Goal: Transaction & Acquisition: Purchase product/service

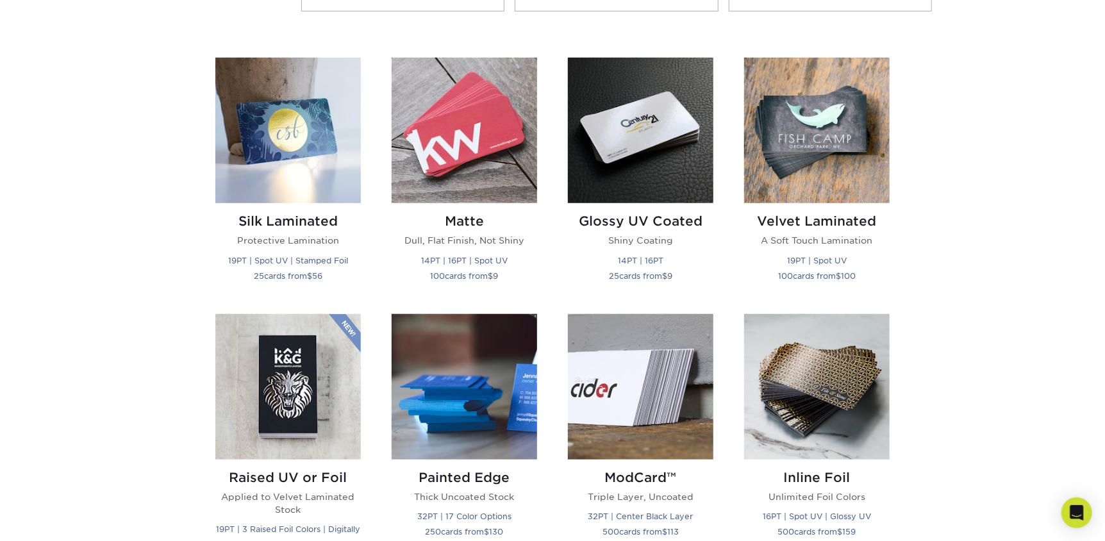
scroll to position [577, 0]
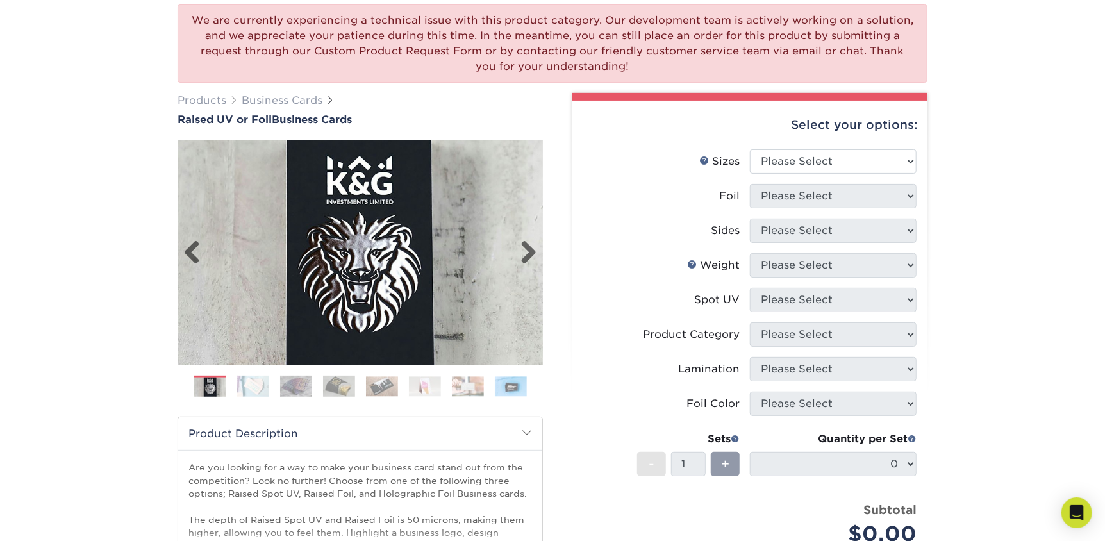
scroll to position [128, 0]
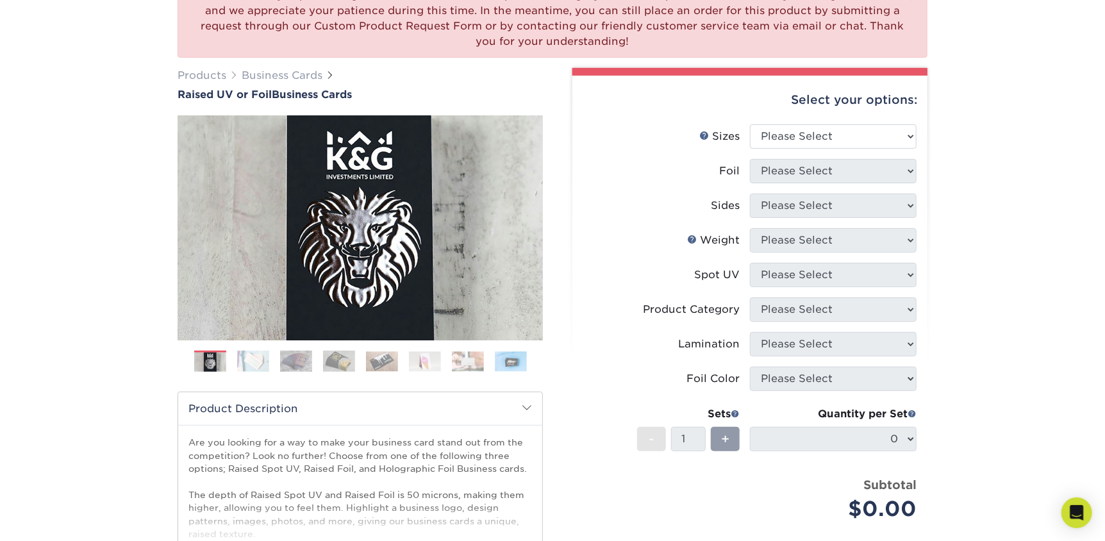
click at [260, 358] on img at bounding box center [253, 361] width 32 height 22
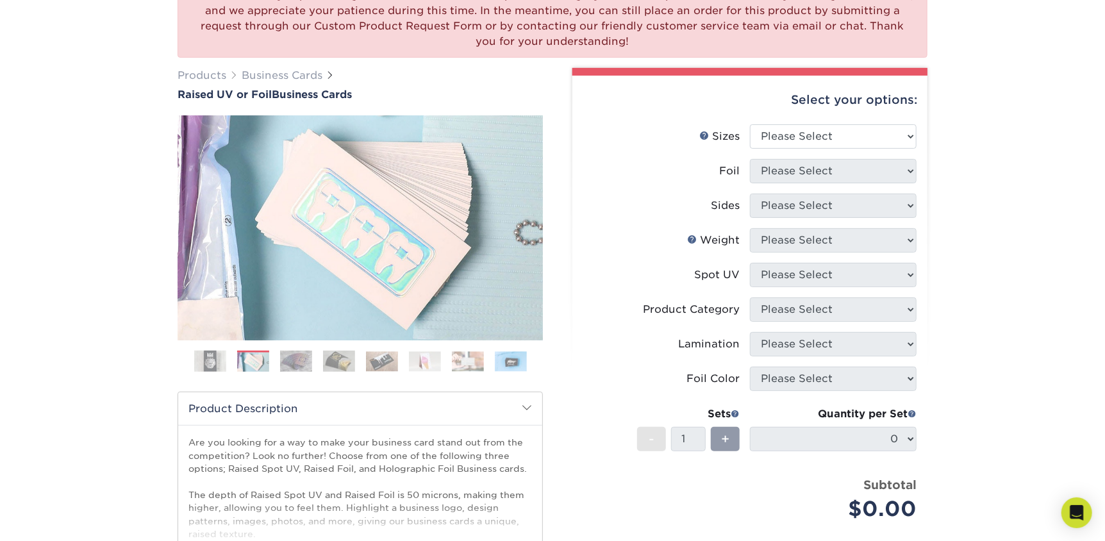
click at [315, 360] on ol at bounding box center [360, 366] width 365 height 31
click at [387, 360] on img at bounding box center [382, 361] width 32 height 20
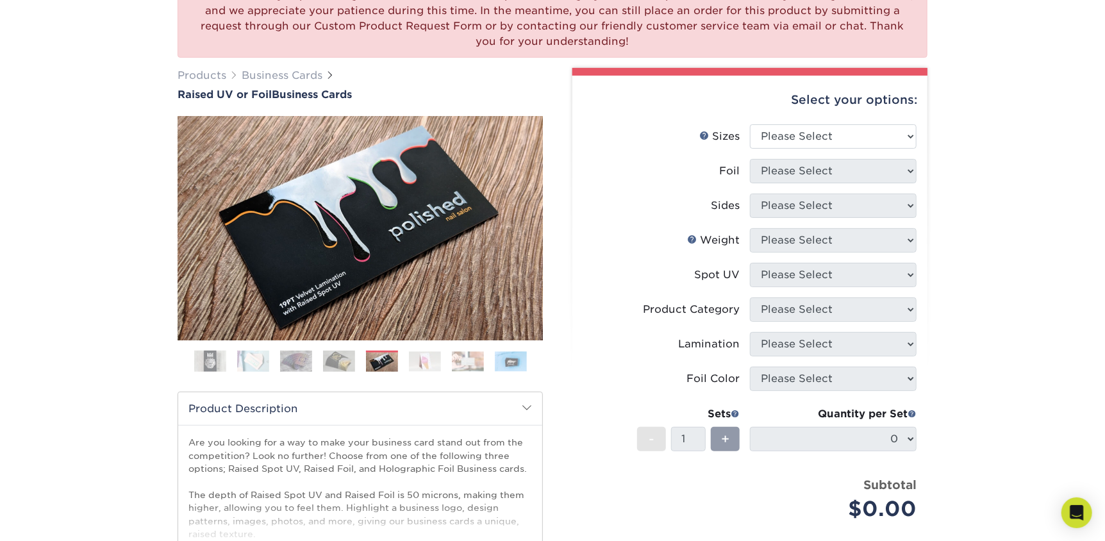
click at [344, 367] on img at bounding box center [339, 361] width 32 height 22
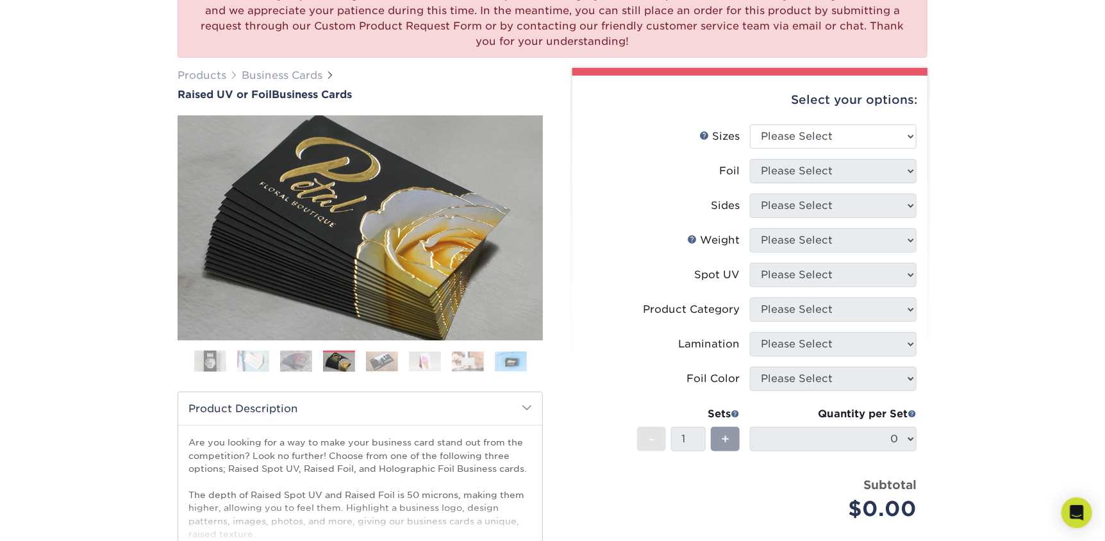
click at [403, 369] on ol at bounding box center [360, 366] width 365 height 31
click at [360, 369] on ol at bounding box center [360, 366] width 365 height 31
click at [211, 357] on img at bounding box center [210, 362] width 32 height 32
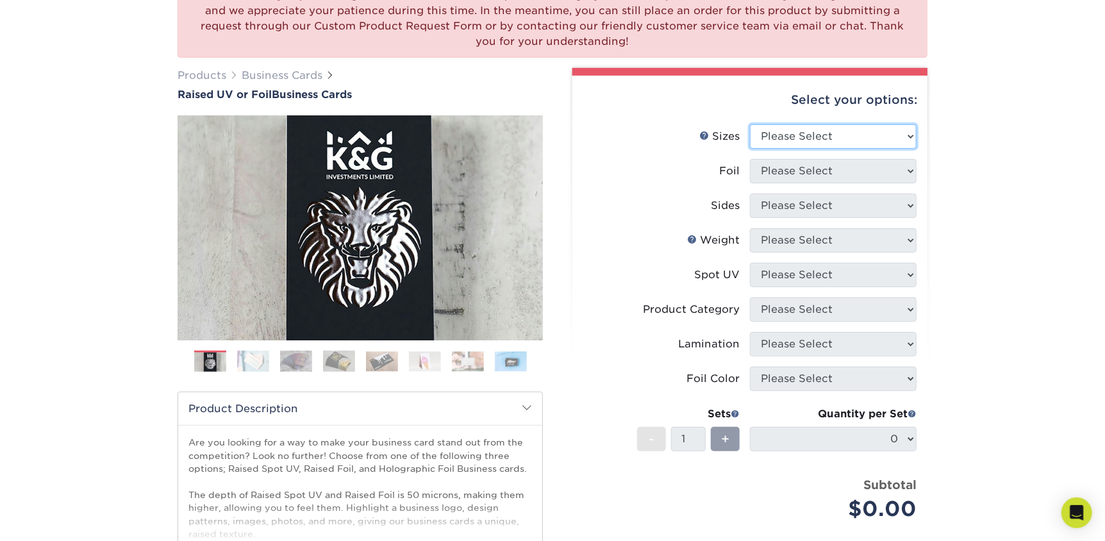
click at [836, 126] on select "Please Select 2" x 3.5" - Standard" at bounding box center [833, 136] width 167 height 24
select select "2.00x3.50"
click at [750, 124] on select "Please Select 2" x 3.5" - Standard" at bounding box center [833, 136] width 167 height 24
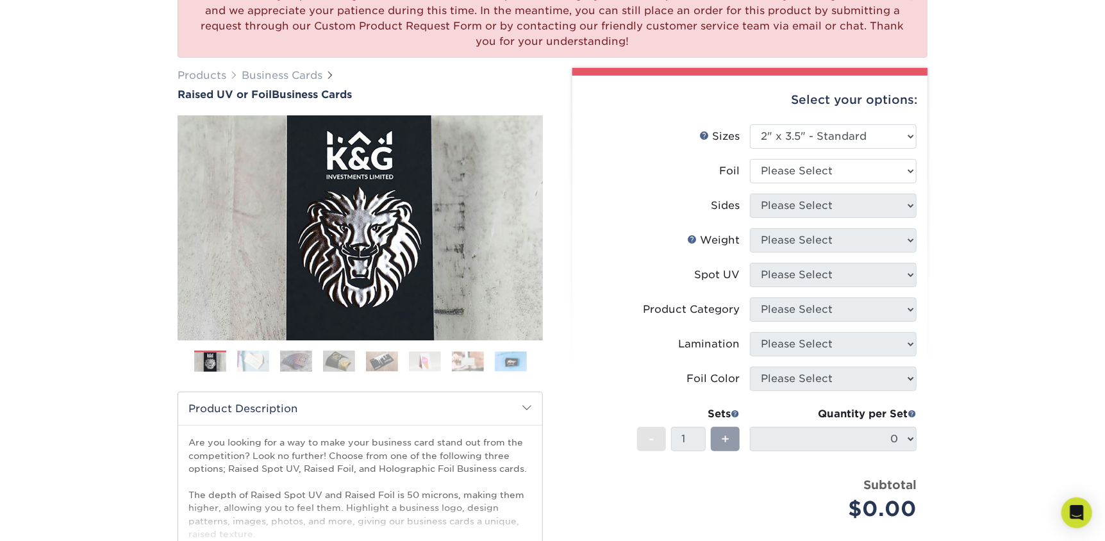
click at [805, 184] on li "Foil Please Select No Yes" at bounding box center [750, 176] width 333 height 35
click at [804, 174] on select "Please Select No Yes" at bounding box center [833, 171] width 167 height 24
select select "1"
click at [750, 159] on select "Please Select No Yes" at bounding box center [833, 171] width 167 height 24
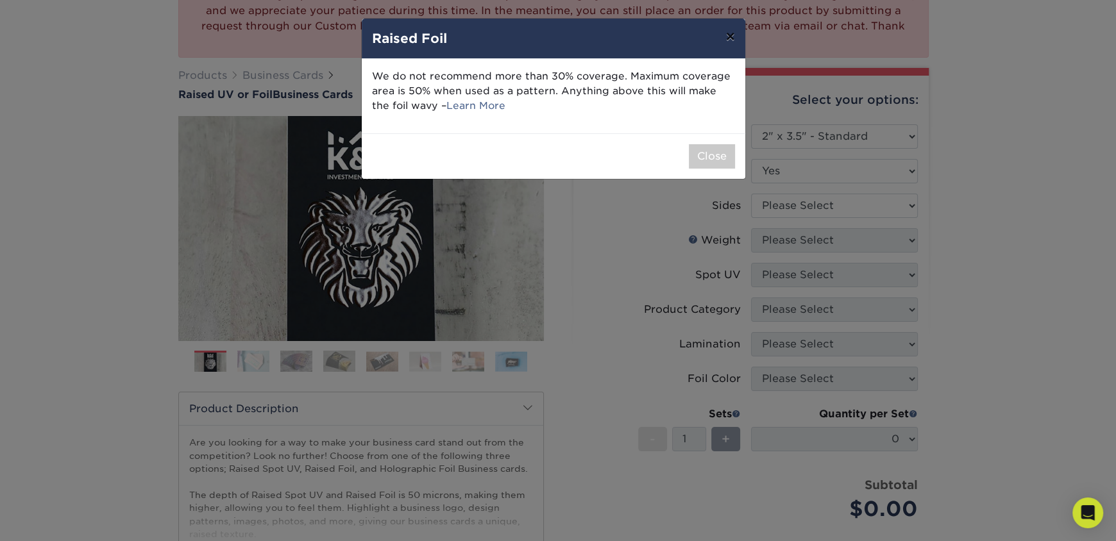
click at [739, 38] on button "×" at bounding box center [729, 37] width 29 height 36
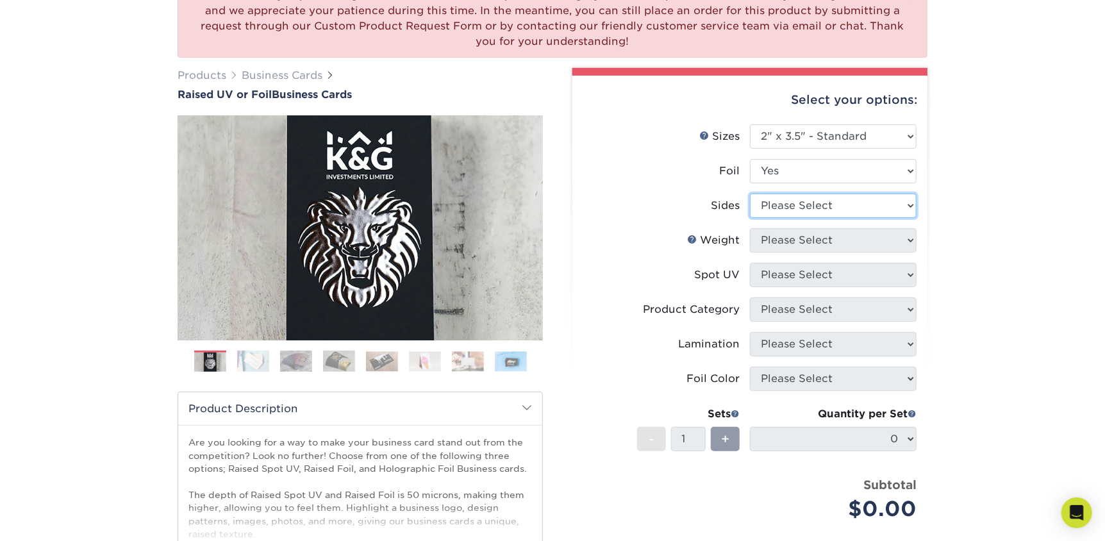
click at [795, 199] on select "Please Select Print Both Sides - Foil Both Sides Print Both Sides - Foil Front …" at bounding box center [833, 206] width 167 height 24
select select "e9e9dfb3-fba1-4d60-972c-fd9ca5904d33"
click at [750, 194] on select "Please Select Print Both Sides - Foil Both Sides Print Both Sides - Foil Front …" at bounding box center [833, 206] width 167 height 24
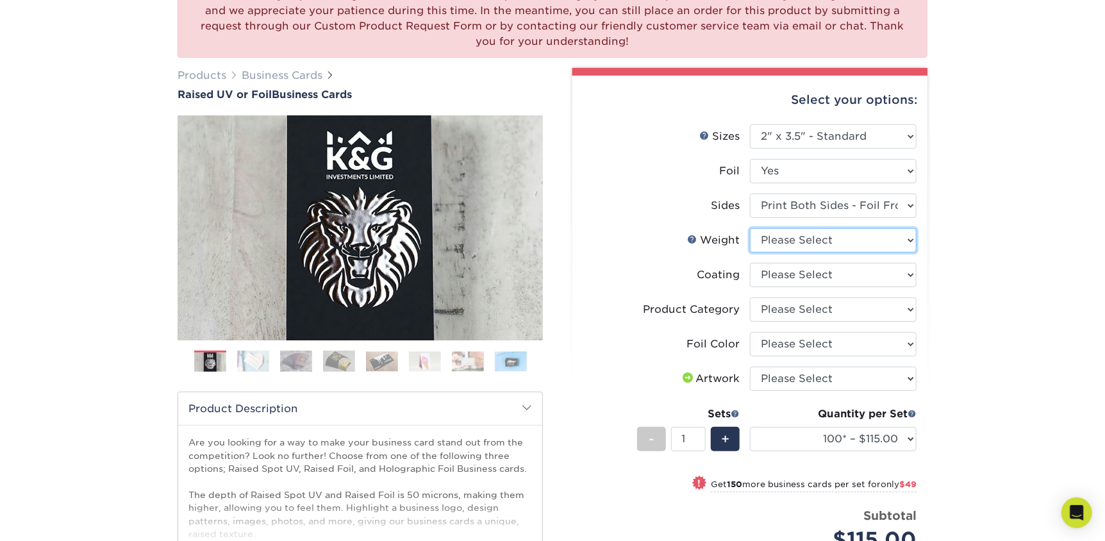
click at [808, 234] on select "Please Select 16PT" at bounding box center [833, 240] width 167 height 24
select select "16PT"
click at [750, 228] on select "Please Select 16PT" at bounding box center [833, 240] width 167 height 24
click at [790, 273] on select at bounding box center [833, 275] width 167 height 24
select select "3e7618de-abca-4bda-9f97-8b9129e913d8"
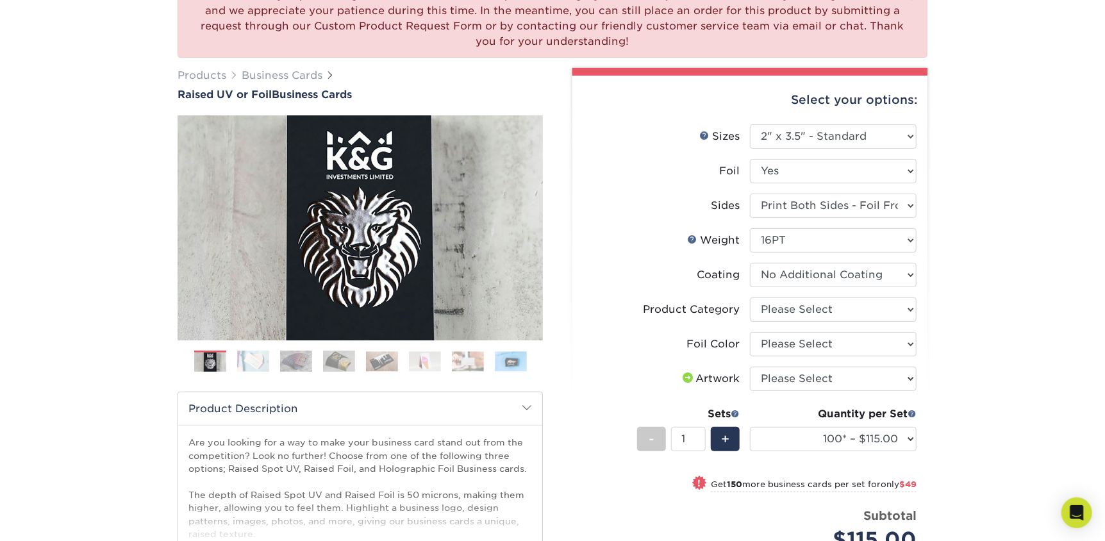
click at [750, 263] on select at bounding box center [833, 275] width 167 height 24
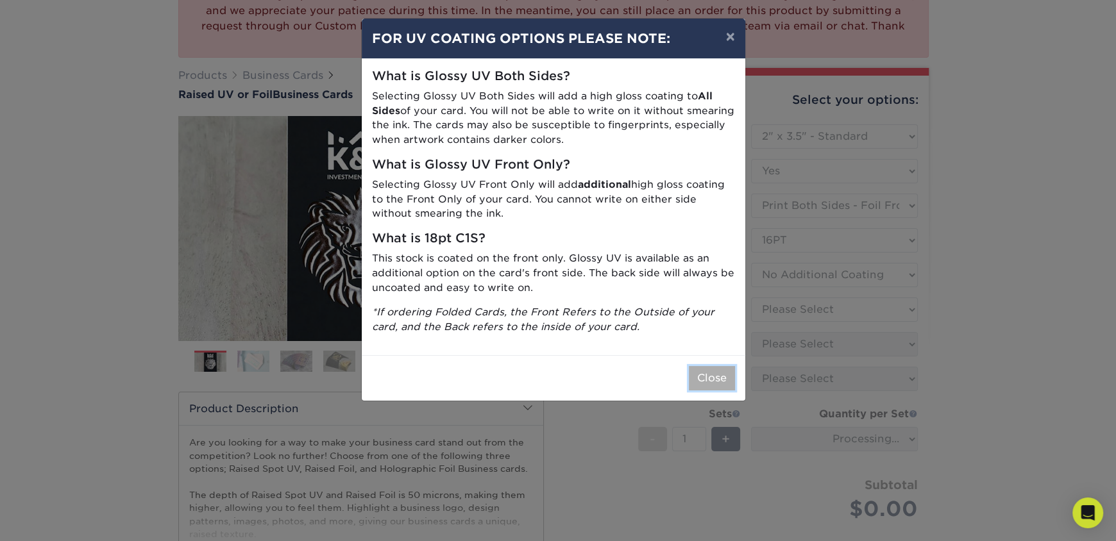
click at [710, 369] on button "Close" at bounding box center [712, 378] width 46 height 24
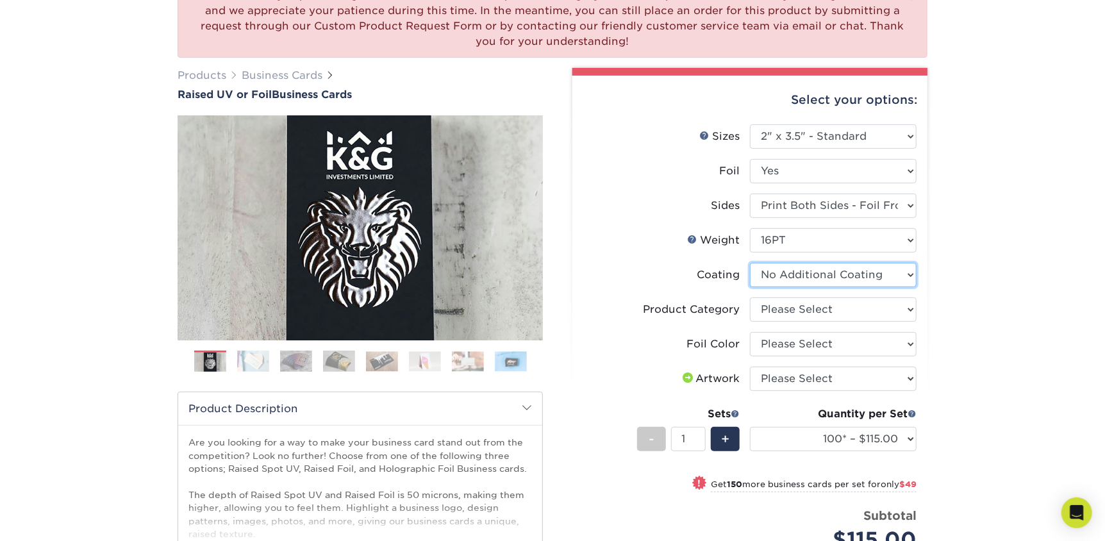
click at [796, 274] on select at bounding box center [833, 275] width 167 height 24
click at [797, 274] on select at bounding box center [833, 275] width 167 height 24
click at [783, 315] on select "Please Select Business Cards" at bounding box center [833, 310] width 167 height 24
select select "3b5148f1-0588-4f88-a218-97bcfdce65c1"
click at [750, 298] on select "Please Select Business Cards" at bounding box center [833, 310] width 167 height 24
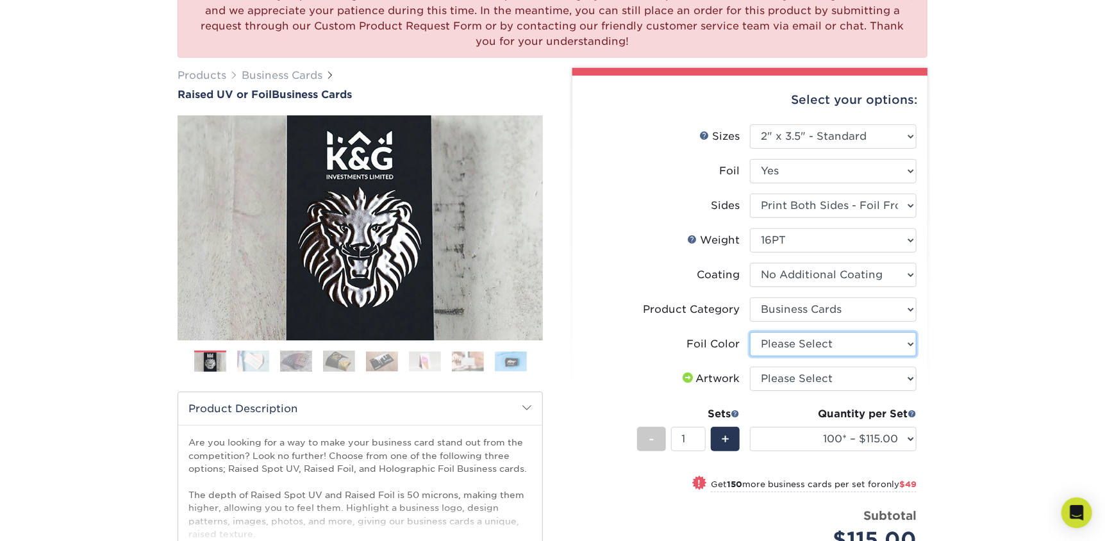
click at [789, 340] on select "Please Select Silver Foil Gold Foil Holographic Foil" at bounding box center [833, 344] width 167 height 24
click at [276, 354] on ol at bounding box center [360, 366] width 365 height 31
click at [276, 364] on ol at bounding box center [360, 366] width 365 height 31
click at [254, 362] on img at bounding box center [253, 361] width 32 height 22
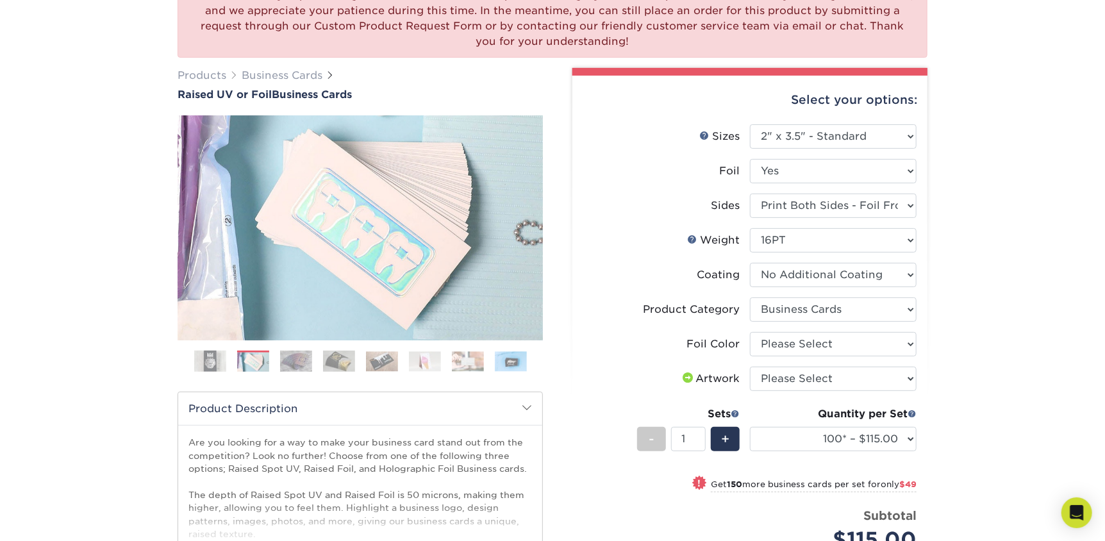
click at [281, 362] on img at bounding box center [296, 361] width 32 height 22
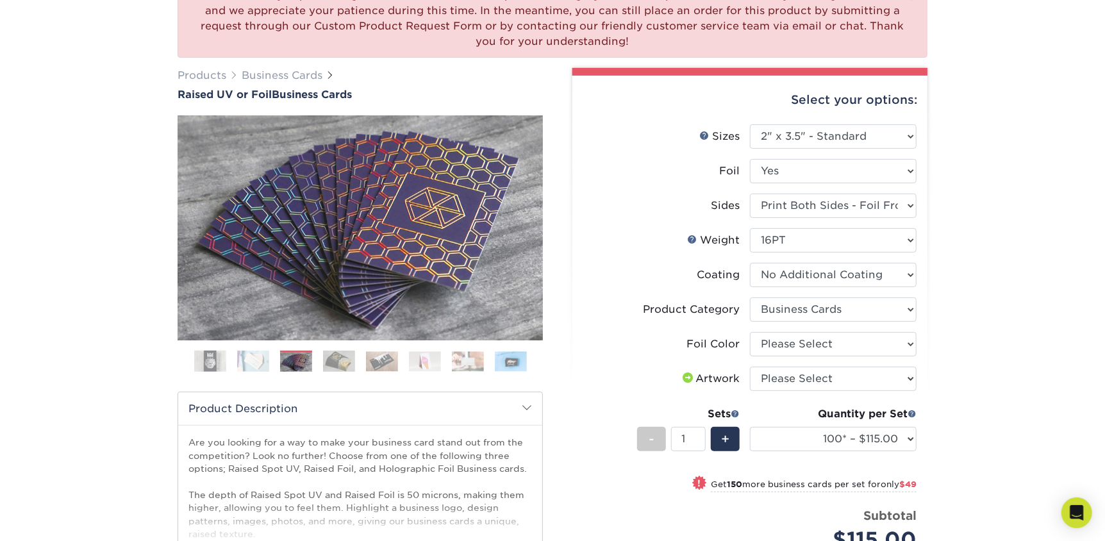
click at [330, 365] on img at bounding box center [339, 361] width 32 height 22
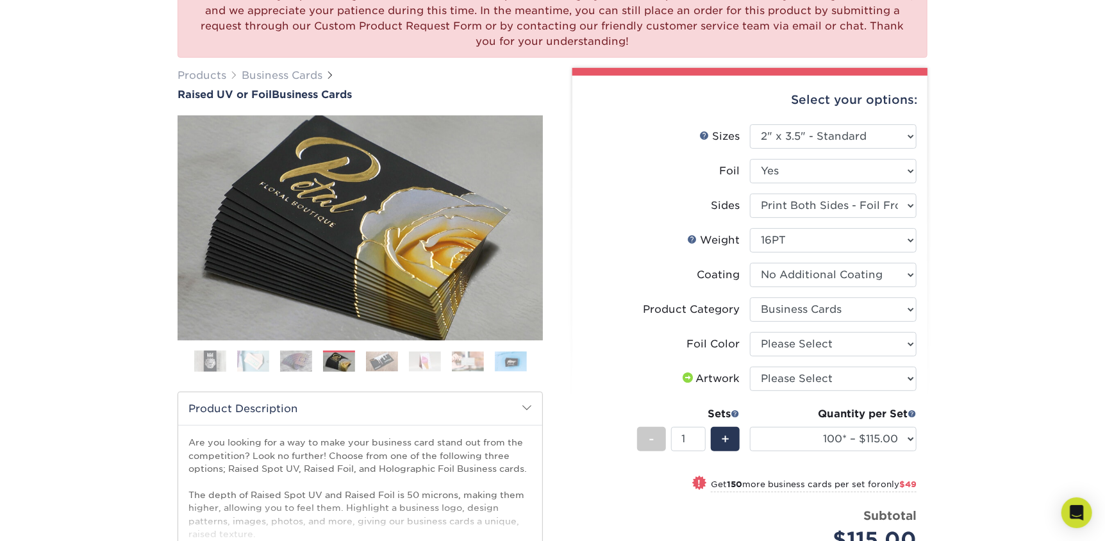
click at [409, 366] on img at bounding box center [425, 361] width 32 height 20
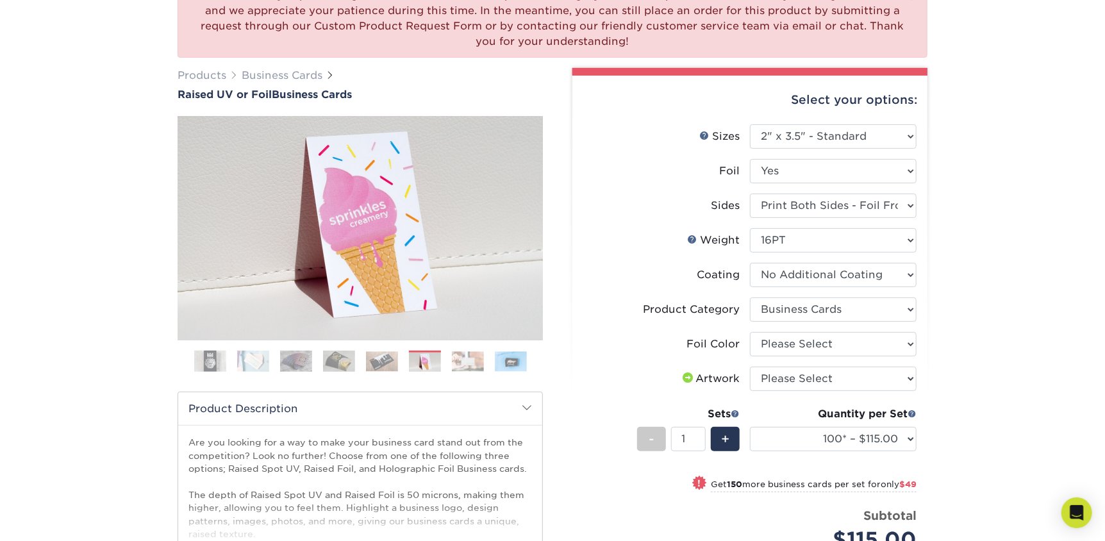
click at [389, 363] on img at bounding box center [382, 361] width 32 height 20
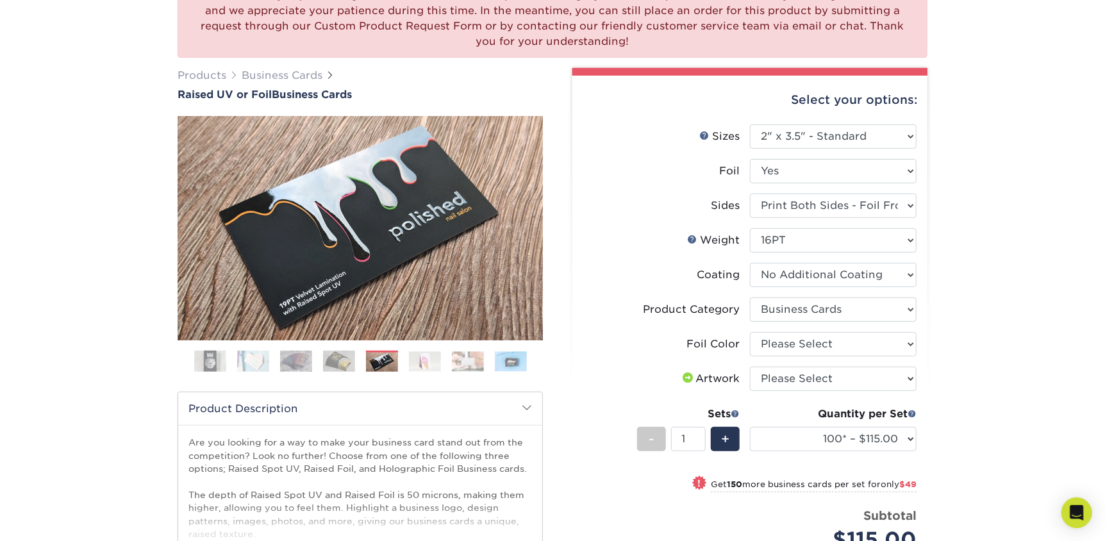
click at [467, 361] on img at bounding box center [468, 361] width 32 height 20
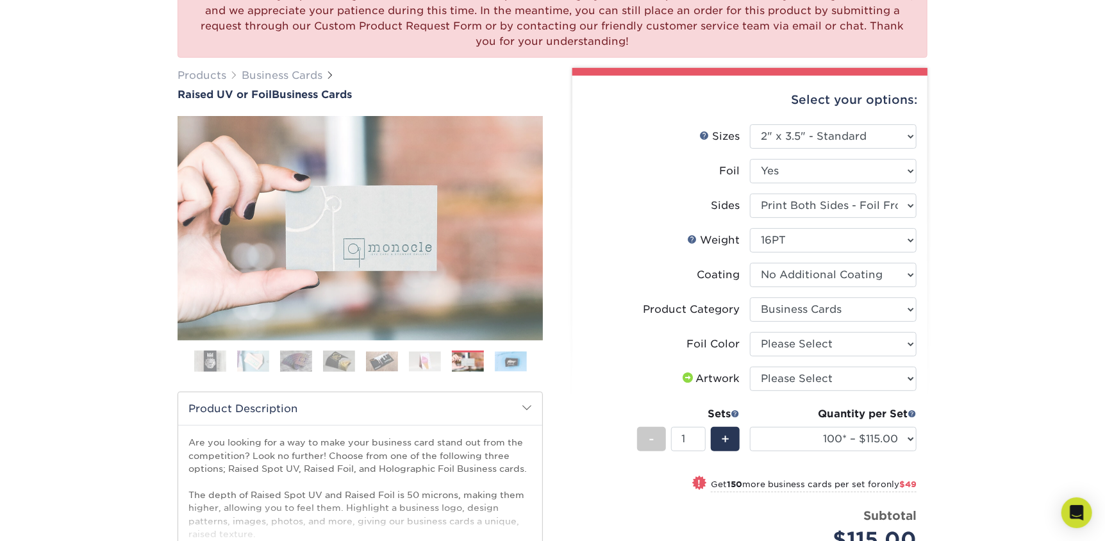
click at [432, 365] on img at bounding box center [425, 361] width 32 height 20
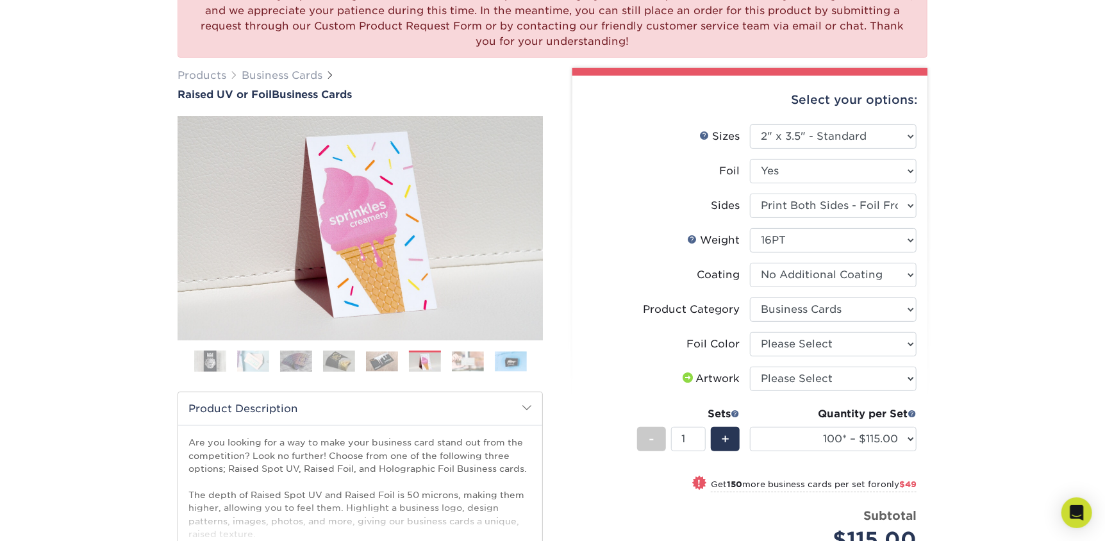
click at [487, 357] on ol at bounding box center [360, 366] width 365 height 31
click at [506, 358] on img at bounding box center [511, 361] width 32 height 20
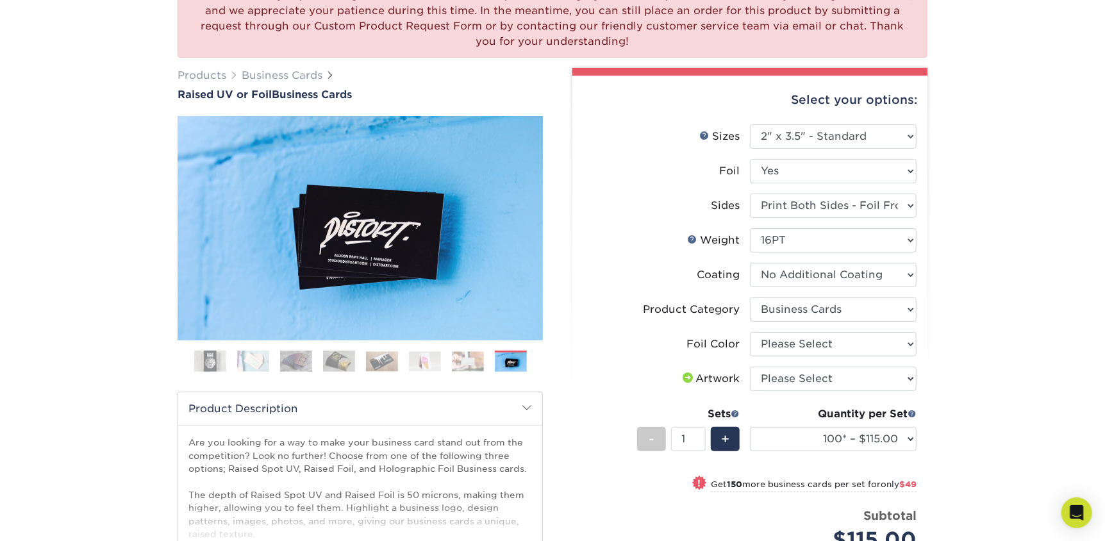
click at [467, 365] on img at bounding box center [468, 361] width 32 height 20
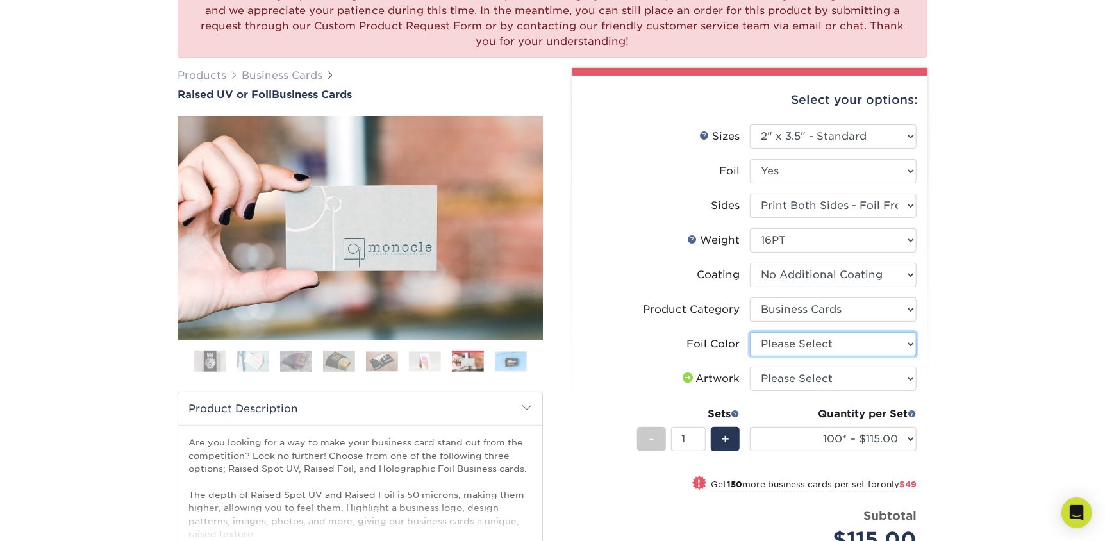
click at [798, 344] on select "Please Select Silver Foil Gold Foil Holographic Foil" at bounding box center [833, 344] width 167 height 24
click at [750, 332] on select "Please Select Silver Foil Gold Foil Holographic Foil" at bounding box center [833, 344] width 167 height 24
click at [795, 346] on select "Please Select Silver Foil Gold Foil Holographic Foil" at bounding box center [833, 344] width 167 height 24
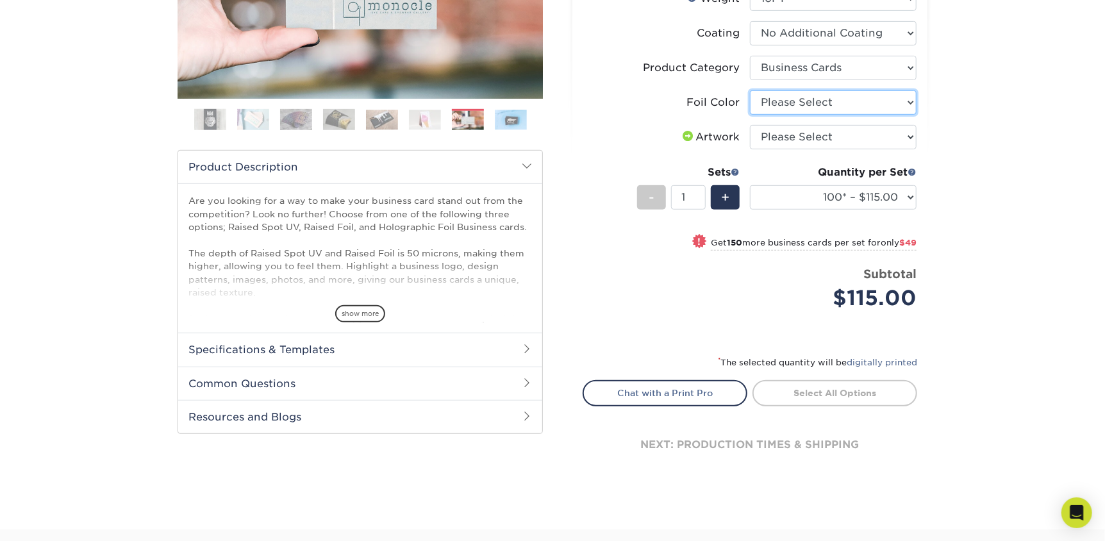
scroll to position [385, 0]
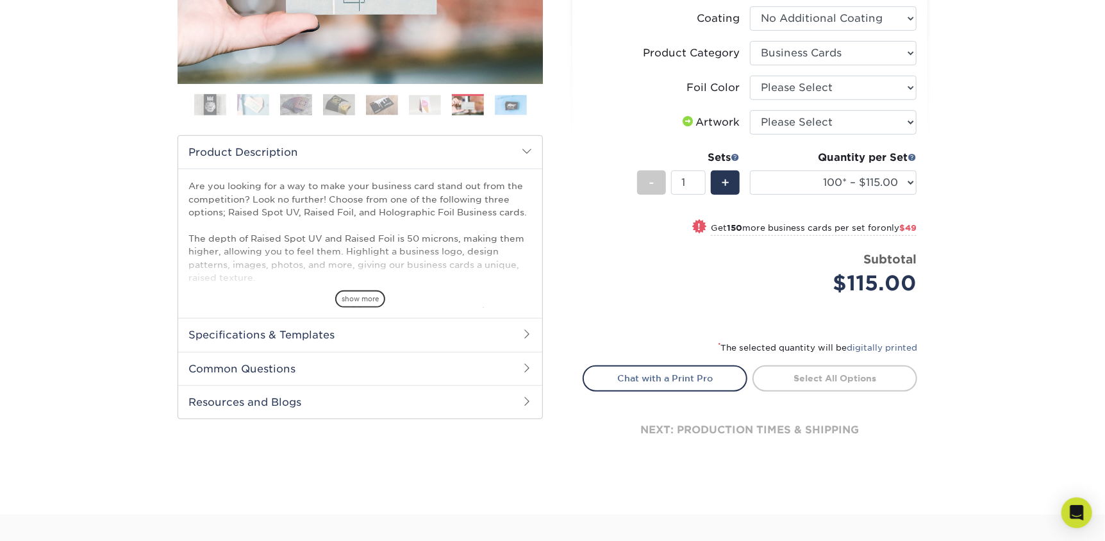
click at [353, 287] on div "show more" at bounding box center [361, 277] width 344 height 62
click at [357, 296] on span "show more" at bounding box center [360, 298] width 50 height 17
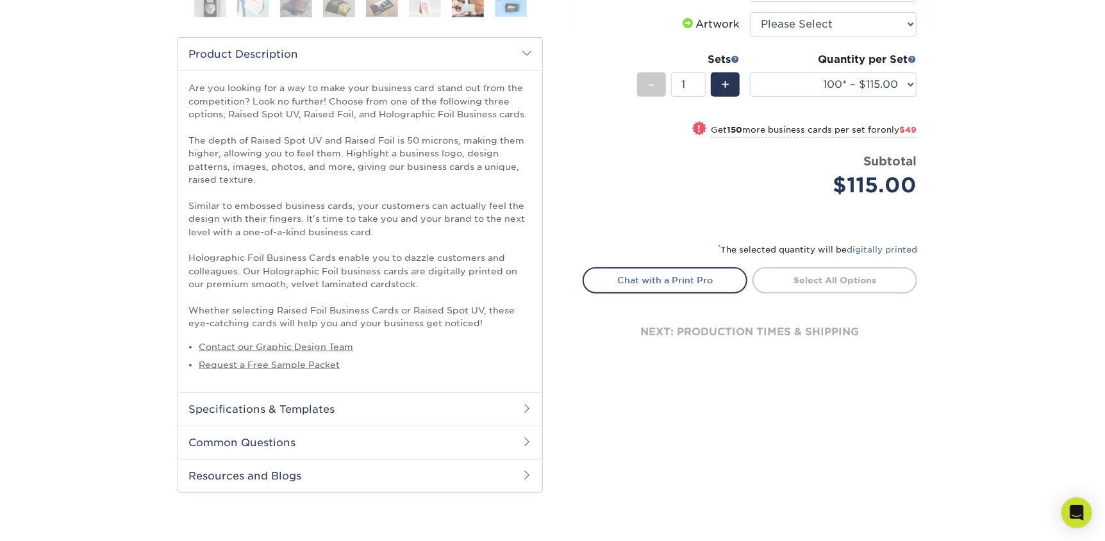
scroll to position [512, 0]
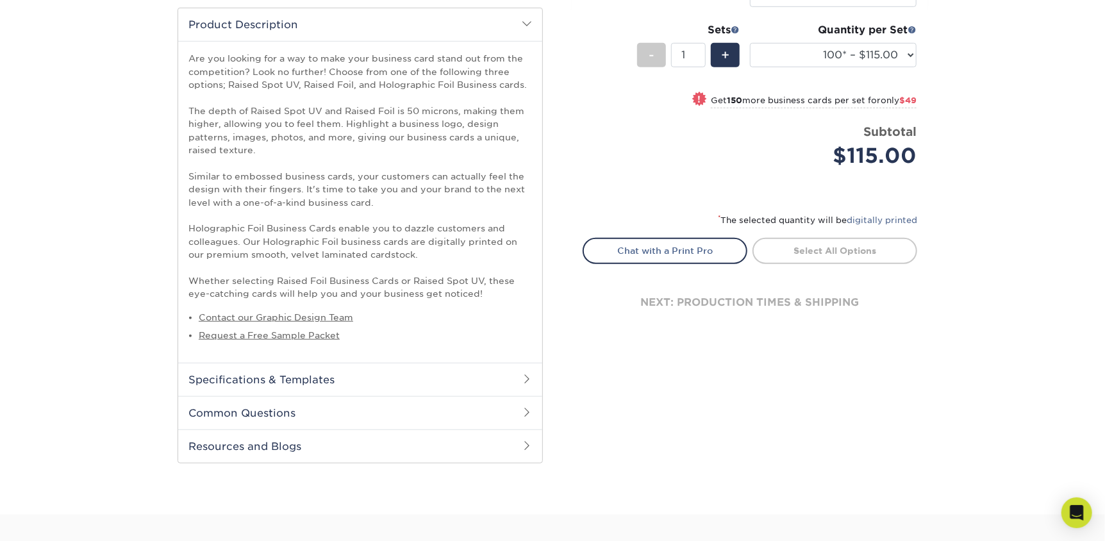
click at [276, 385] on h2 "Specifications & Templates" at bounding box center [360, 379] width 364 height 33
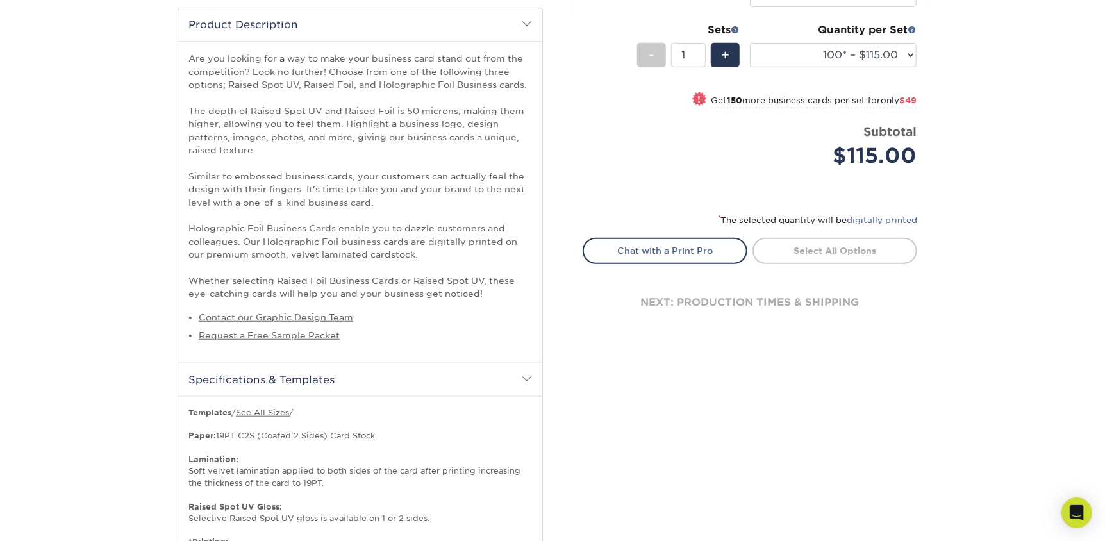
click at [276, 382] on h2 "Specifications & Templates" at bounding box center [360, 379] width 364 height 33
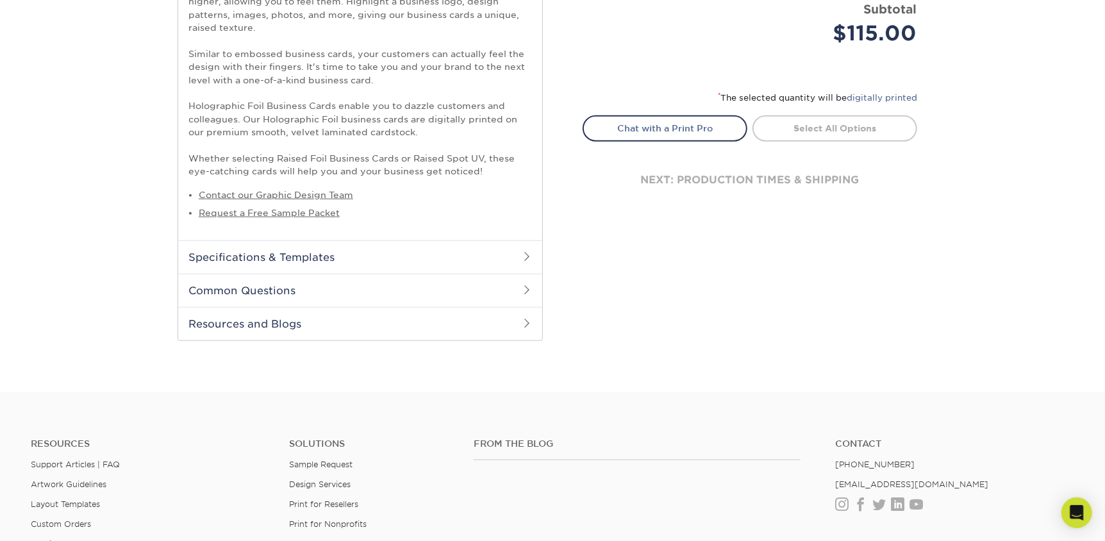
scroll to position [641, 0]
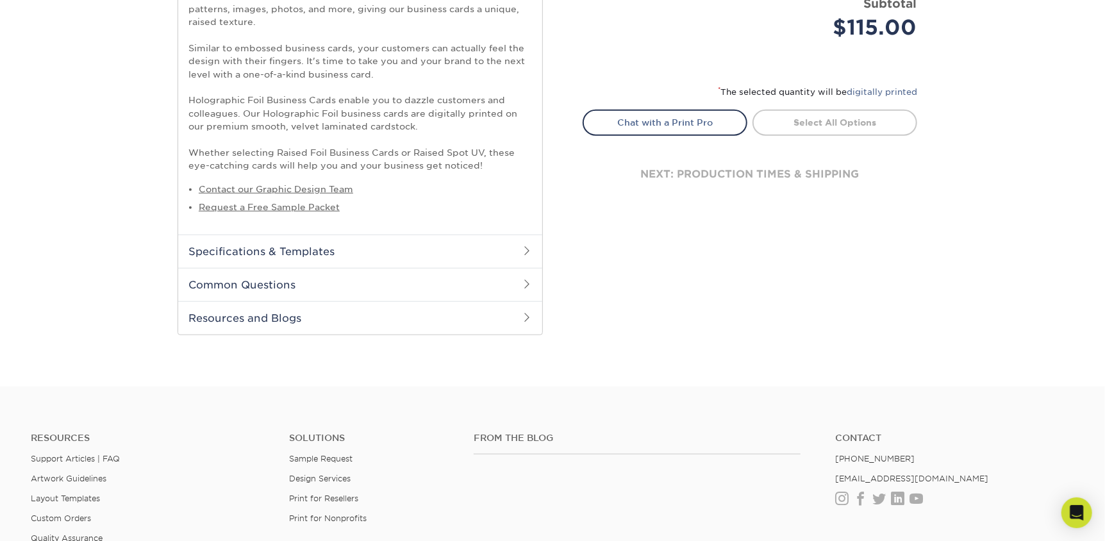
click at [286, 285] on h2 "Common Questions" at bounding box center [360, 284] width 364 height 33
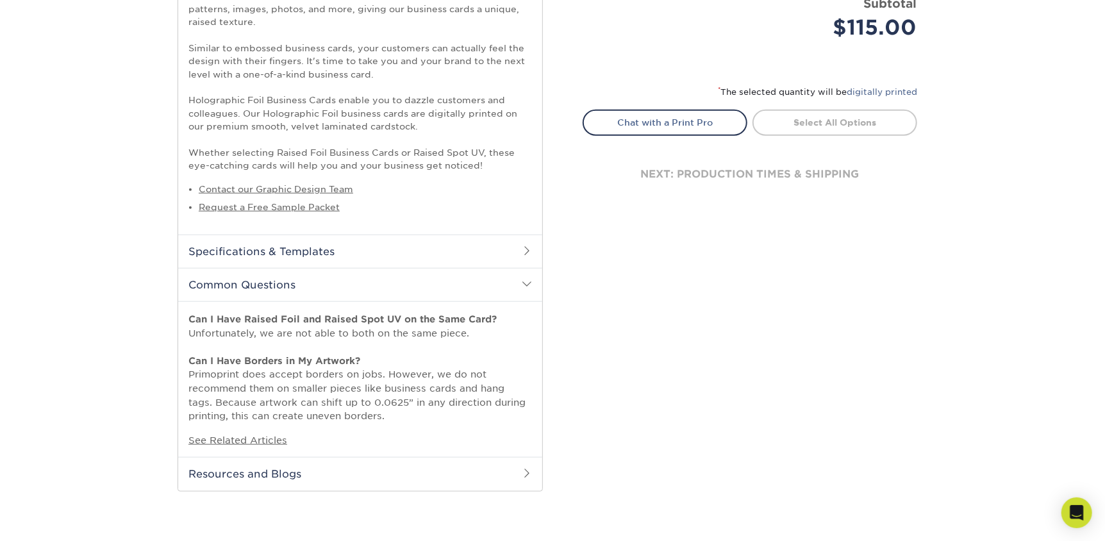
click at [288, 286] on h2 "Common Questions" at bounding box center [360, 284] width 364 height 33
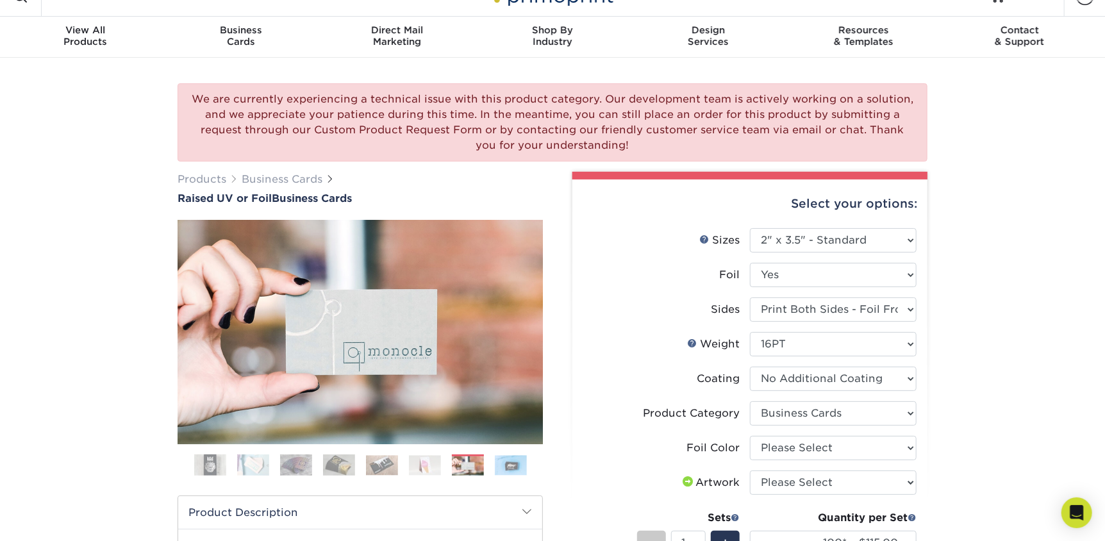
scroll to position [0, 0]
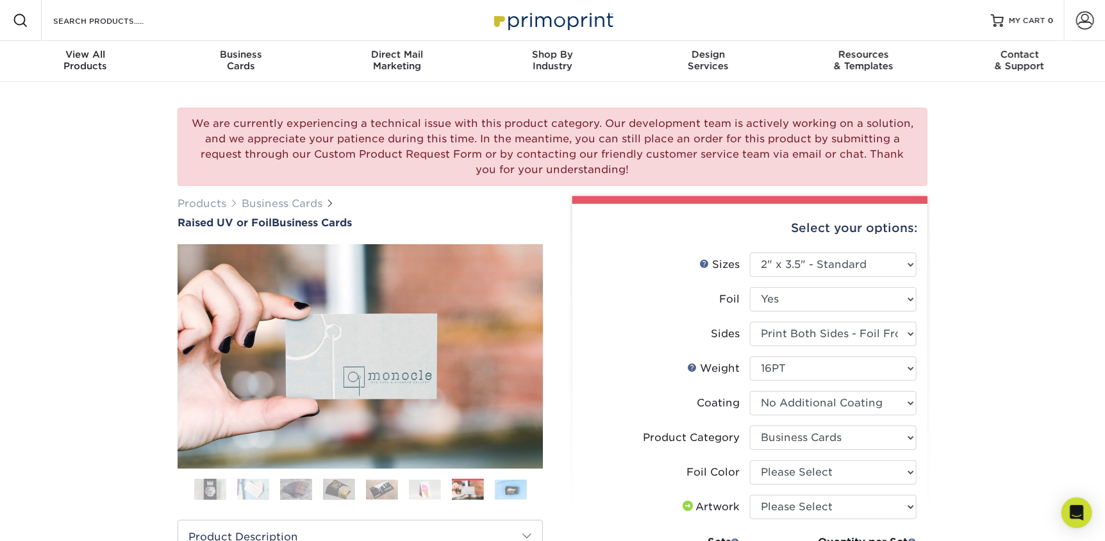
click at [790, 312] on li "Foil Please Select No Yes" at bounding box center [750, 304] width 333 height 35
click at [793, 301] on select "Please Select No Yes" at bounding box center [833, 299] width 167 height 24
select select "0"
click at [750, 287] on select "Please Select No Yes" at bounding box center [833, 299] width 167 height 24
select select "-1"
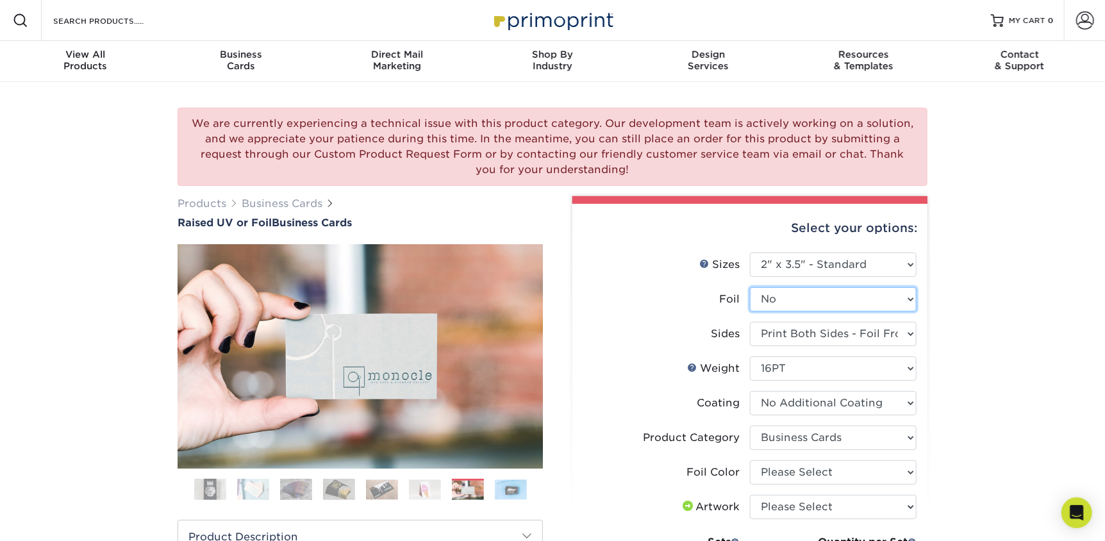
select select
select select "-1"
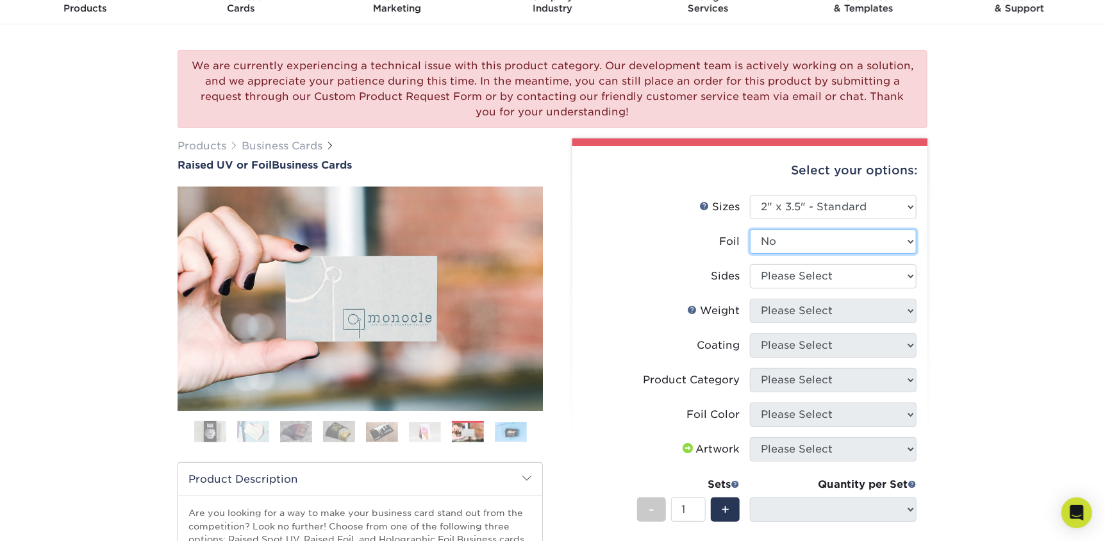
scroll to position [63, 0]
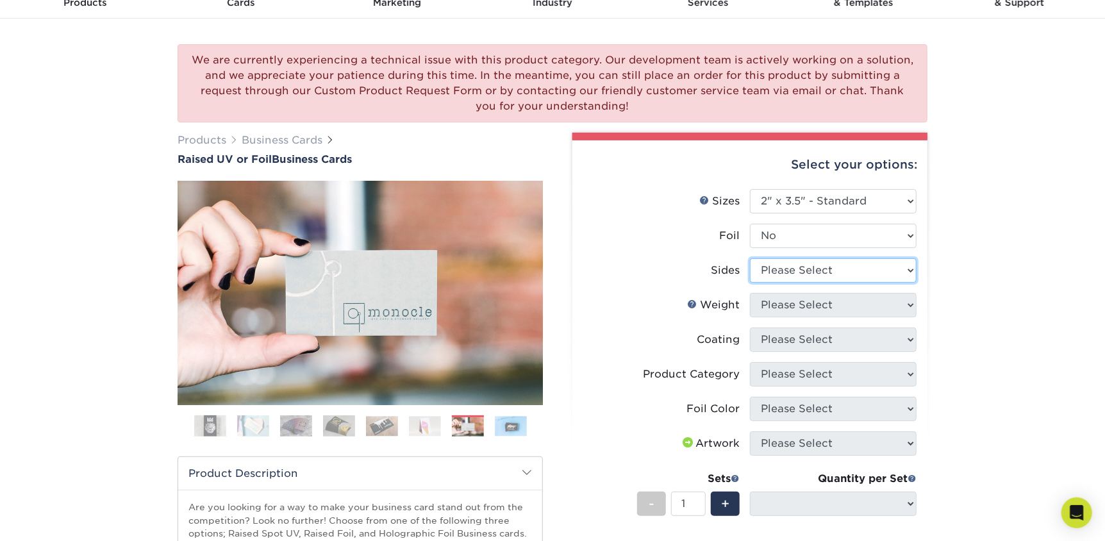
click at [807, 269] on select "Please Select Print Both Sides Print Front Only" at bounding box center [833, 270] width 167 height 24
select select "13abbda7-1d64-4f25-8bb2-c179b224825d"
click at [750, 258] on select "Please Select Print Both Sides Print Front Only" at bounding box center [833, 270] width 167 height 24
select select
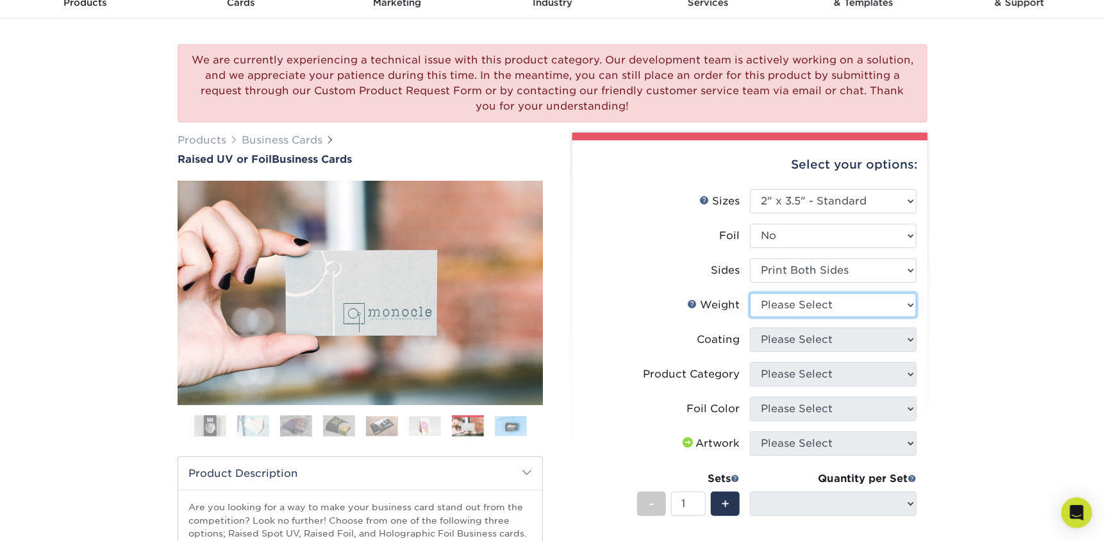
click at [812, 303] on select "Please Select 16PT" at bounding box center [833, 305] width 167 height 24
select select "16PT"
click at [750, 293] on select "Please Select 16PT" at bounding box center [833, 305] width 167 height 24
select select
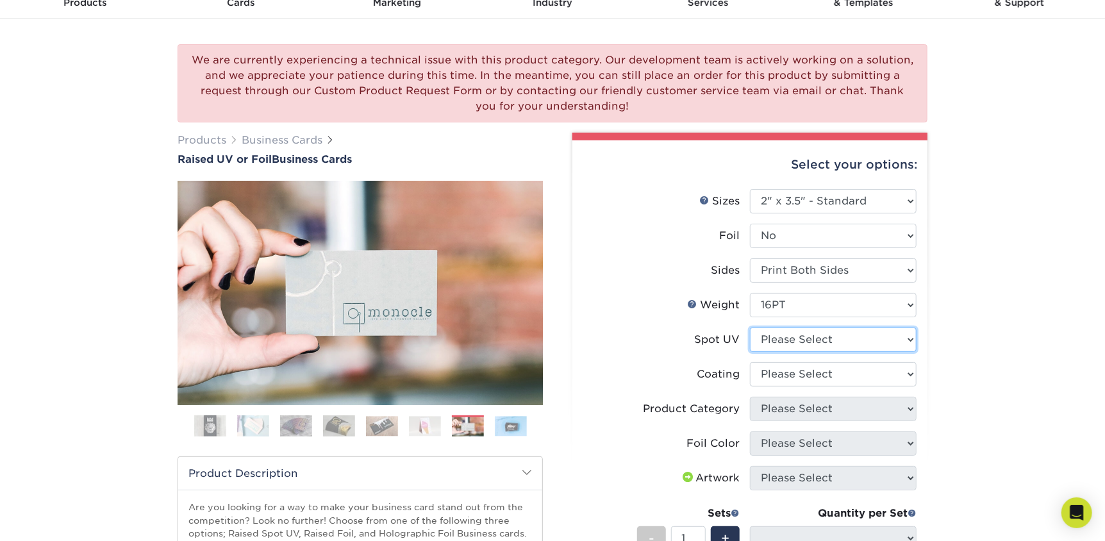
click at [792, 339] on select "Please Select No Spot UV Front Only" at bounding box center [833, 340] width 167 height 24
select select "1"
click at [750, 328] on select "Please Select No Spot UV Front Only" at bounding box center [833, 340] width 167 height 24
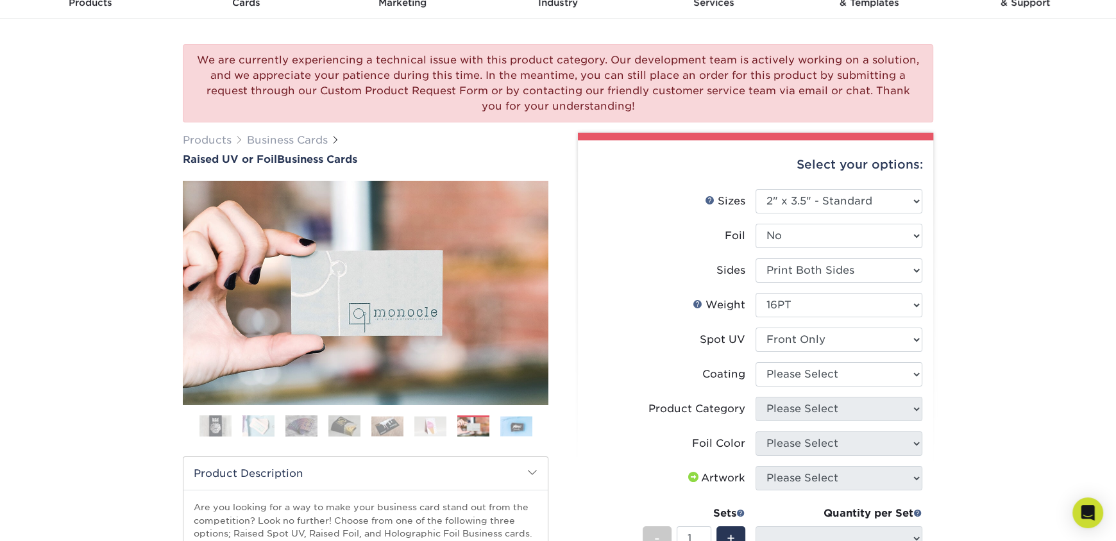
select select "-1"
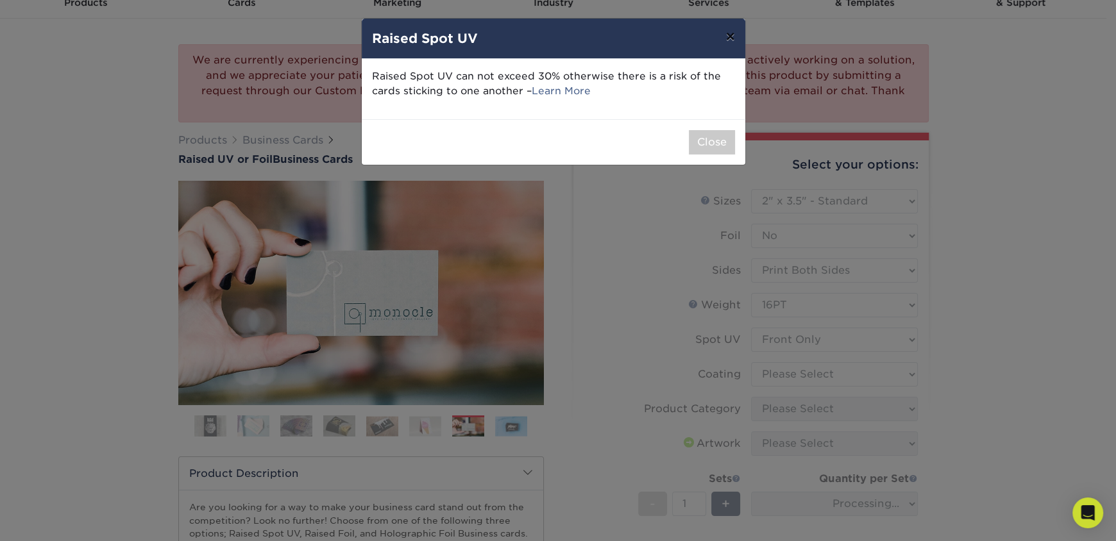
drag, startPoint x: 732, startPoint y: 37, endPoint x: 751, endPoint y: 73, distance: 41.3
click at [732, 37] on button "×" at bounding box center [729, 37] width 29 height 36
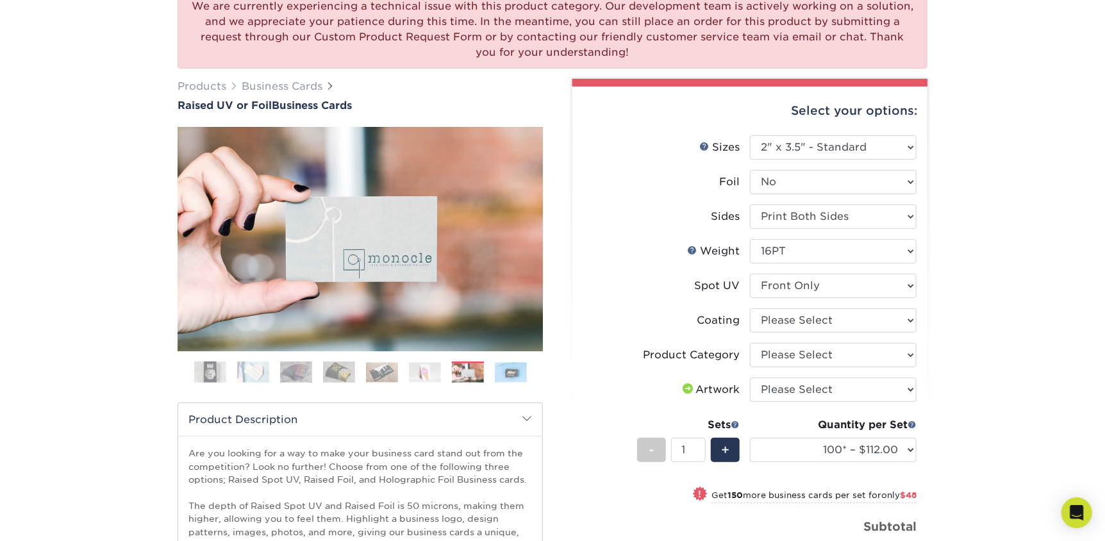
scroll to position [128, 0]
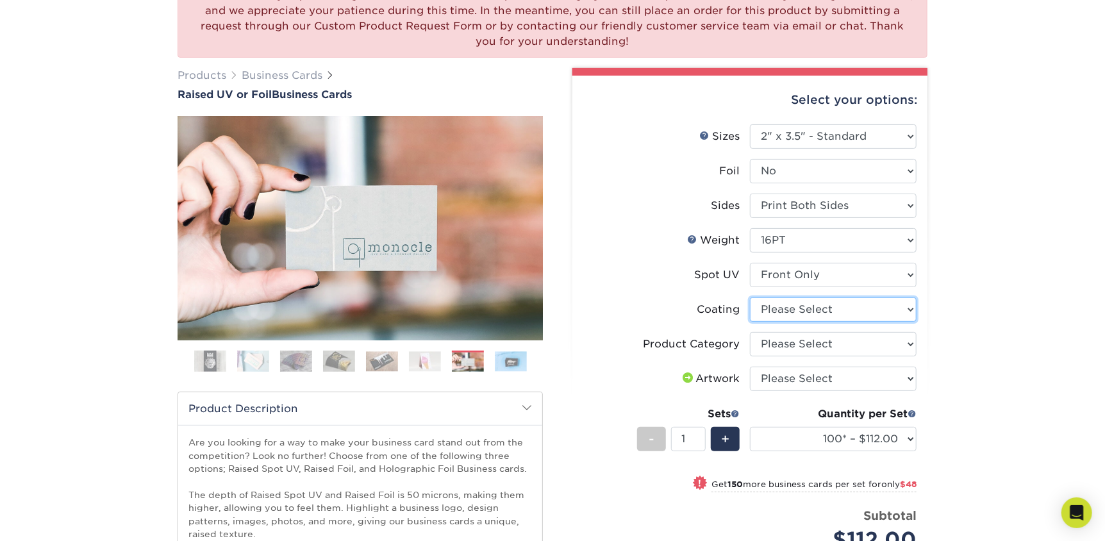
click at [794, 303] on select at bounding box center [833, 310] width 167 height 24
select select "3e7618de-abca-4bda-9f97-8b9129e913d8"
click at [750, 298] on select at bounding box center [833, 310] width 167 height 24
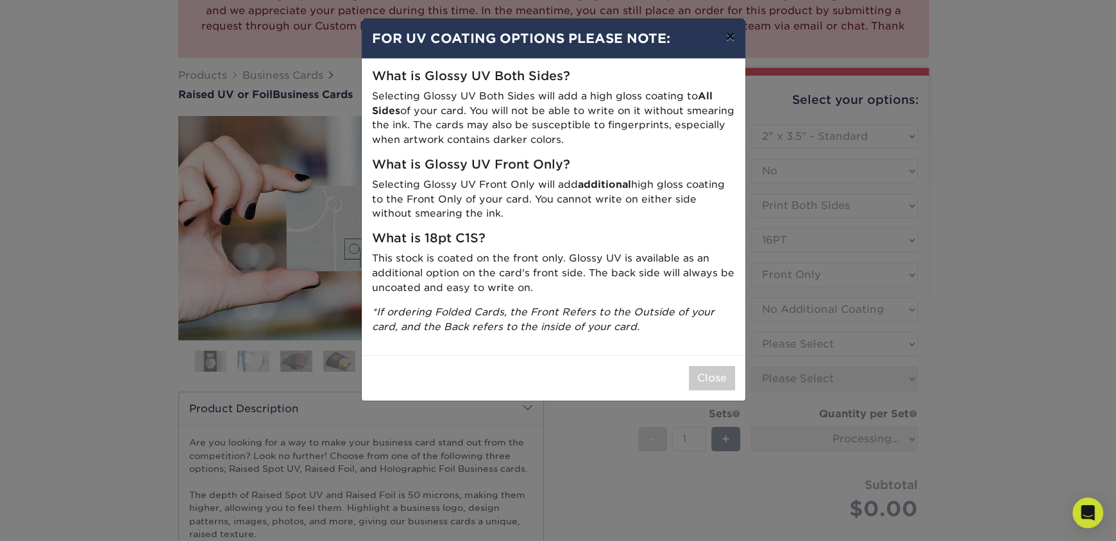
click at [735, 37] on button "×" at bounding box center [729, 37] width 29 height 36
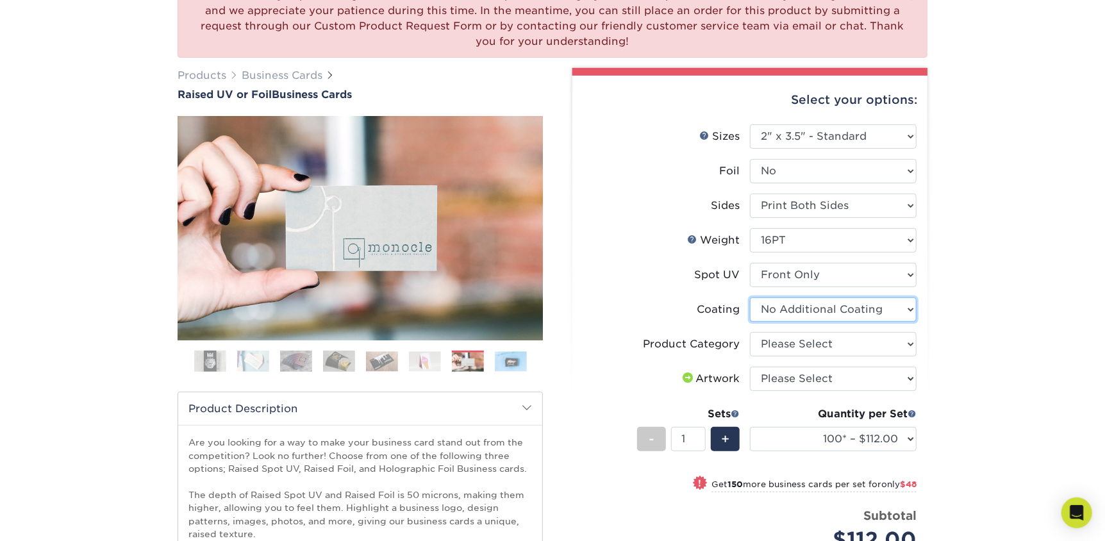
drag, startPoint x: 806, startPoint y: 314, endPoint x: 802, endPoint y: 319, distance: 6.9
click at [806, 315] on select at bounding box center [833, 310] width 167 height 24
click at [750, 298] on select at bounding box center [833, 310] width 167 height 24
click at [806, 338] on select "Please Select Business Cards" at bounding box center [833, 344] width 167 height 24
select select "3b5148f1-0588-4f88-a218-97bcfdce65c1"
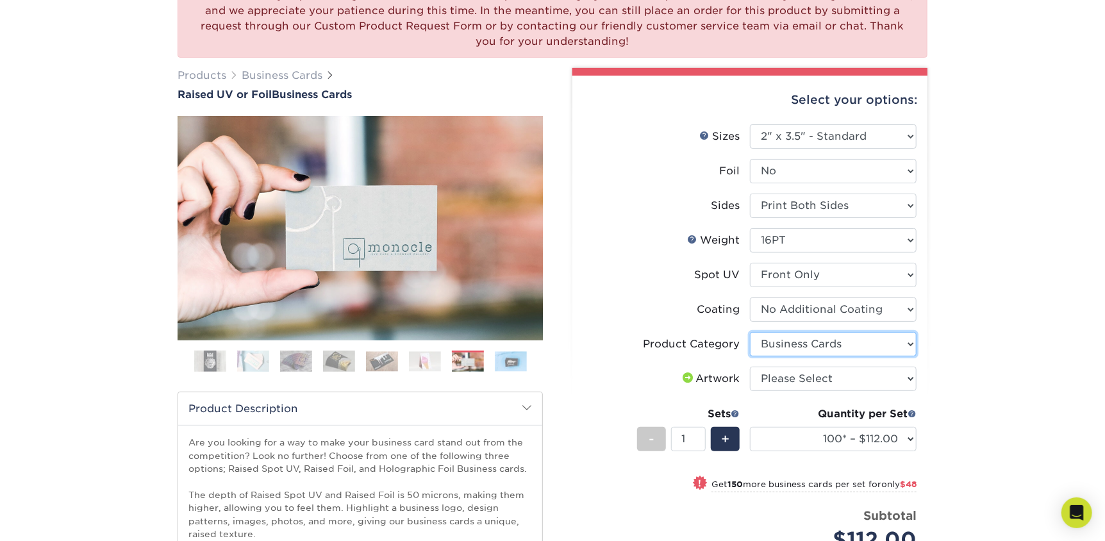
click at [750, 332] on select "Please Select Business Cards" at bounding box center [833, 344] width 167 height 24
click at [821, 378] on select "Please Select I will upload files I need a design - $100" at bounding box center [833, 379] width 167 height 24
select select "upload"
click at [750, 367] on select "Please Select I will upload files I need a design - $100" at bounding box center [833, 379] width 167 height 24
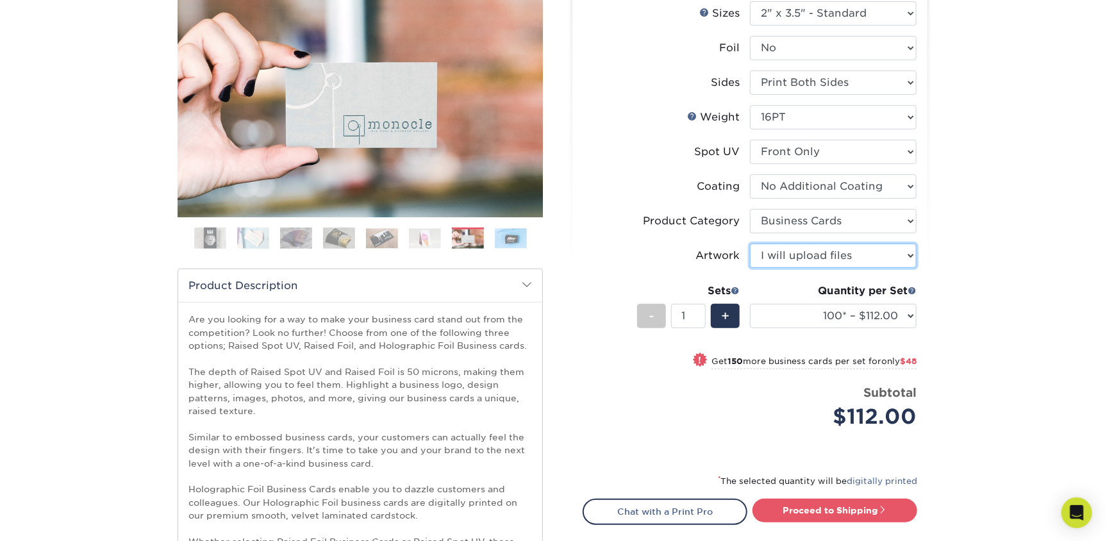
scroll to position [256, 0]
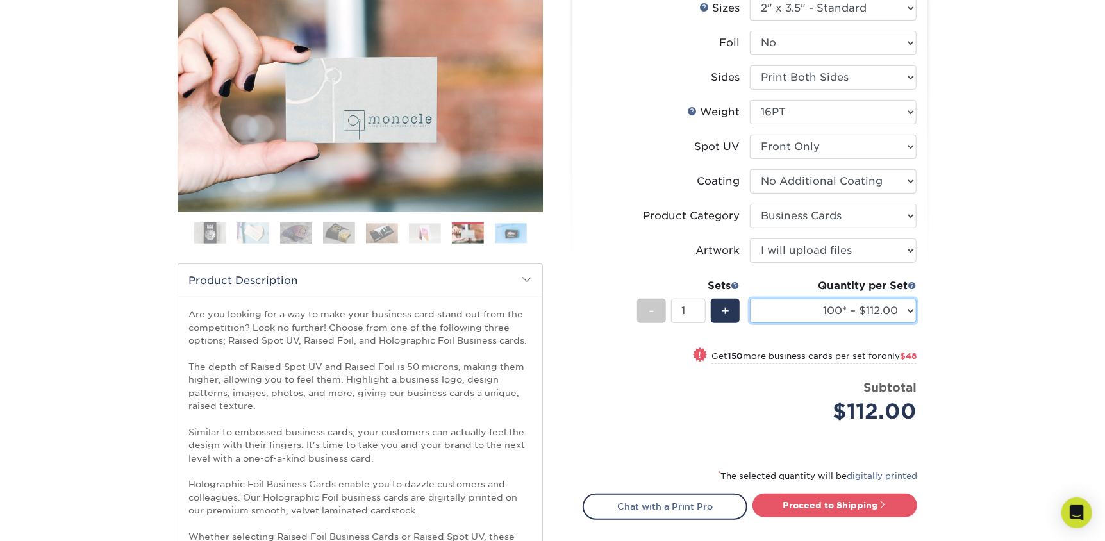
click at [882, 314] on select "100* – $112.00 250* – $160.00 500* – $216.00" at bounding box center [833, 311] width 167 height 24
click at [750, 299] on select "100* – $112.00 250* – $160.00 500* – $216.00" at bounding box center [833, 311] width 167 height 24
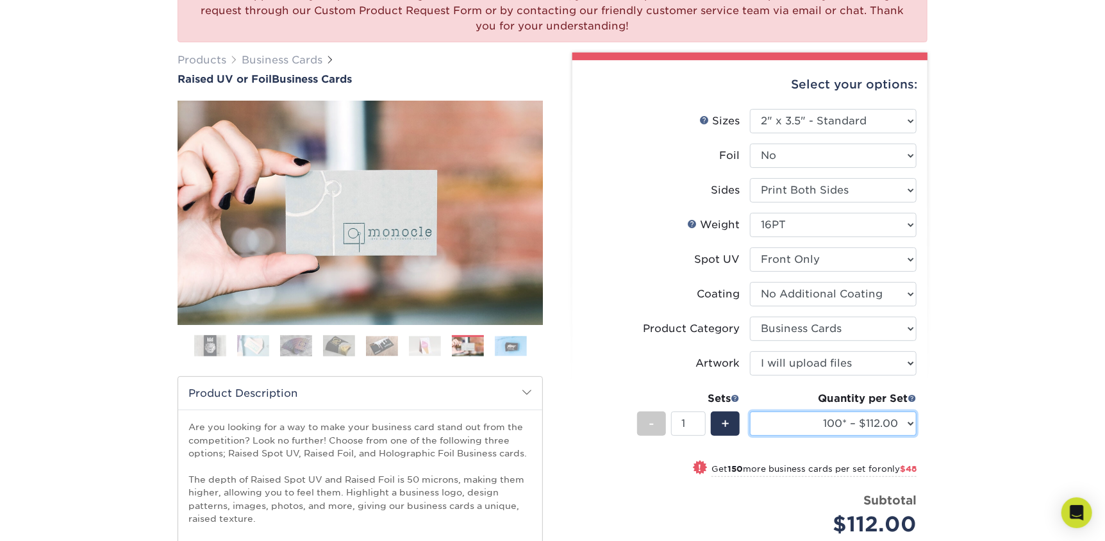
scroll to position [63, 0]
